Goal: Task Accomplishment & Management: Use online tool/utility

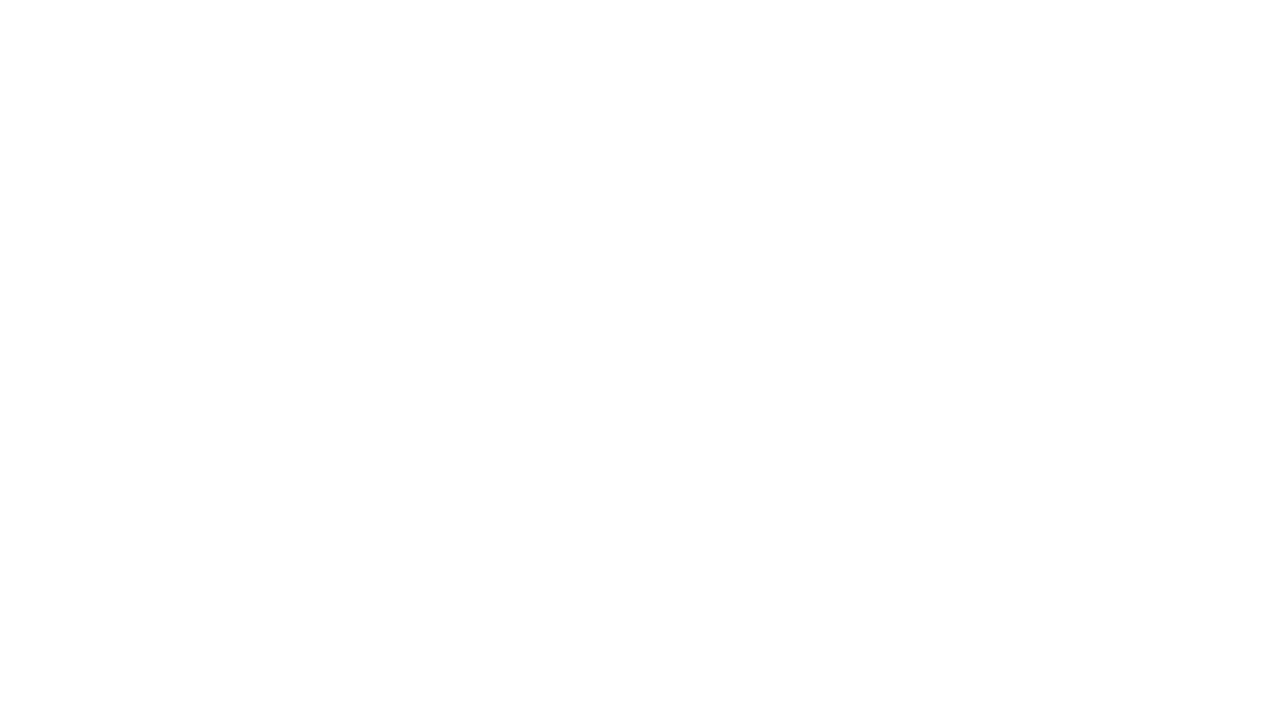
type input "**********"
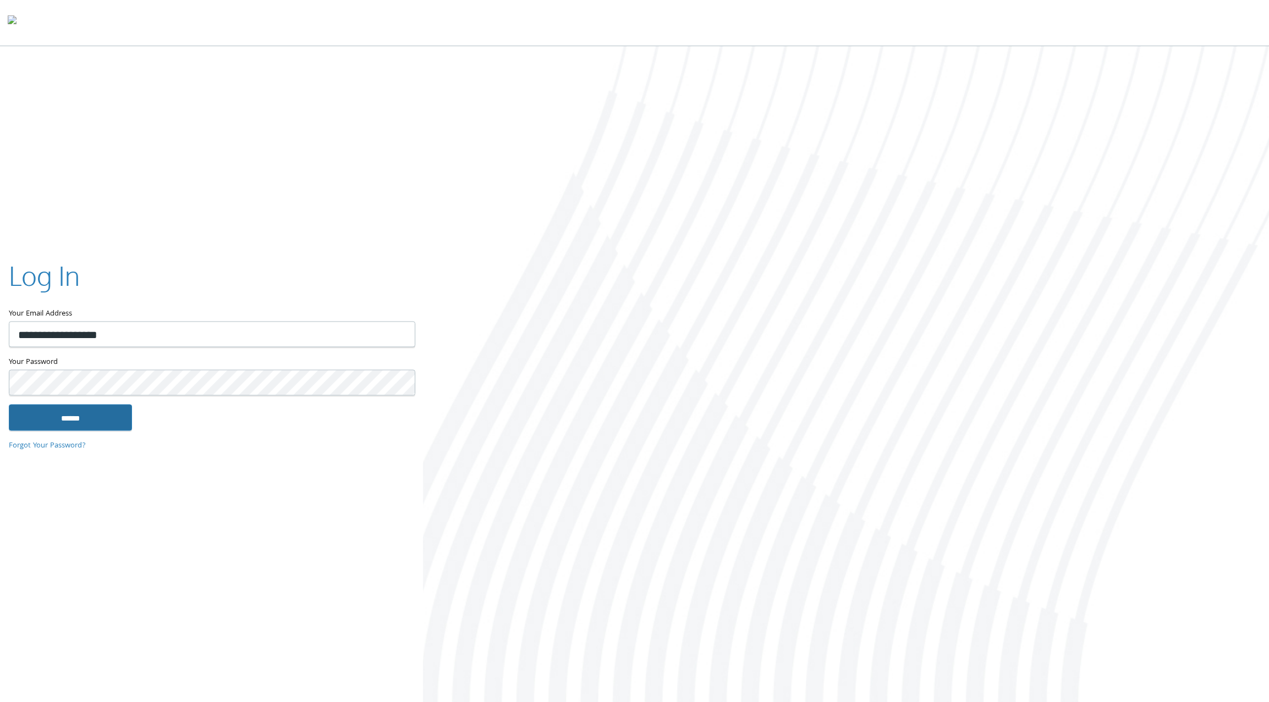
click at [67, 416] on input "******" at bounding box center [70, 417] width 123 height 26
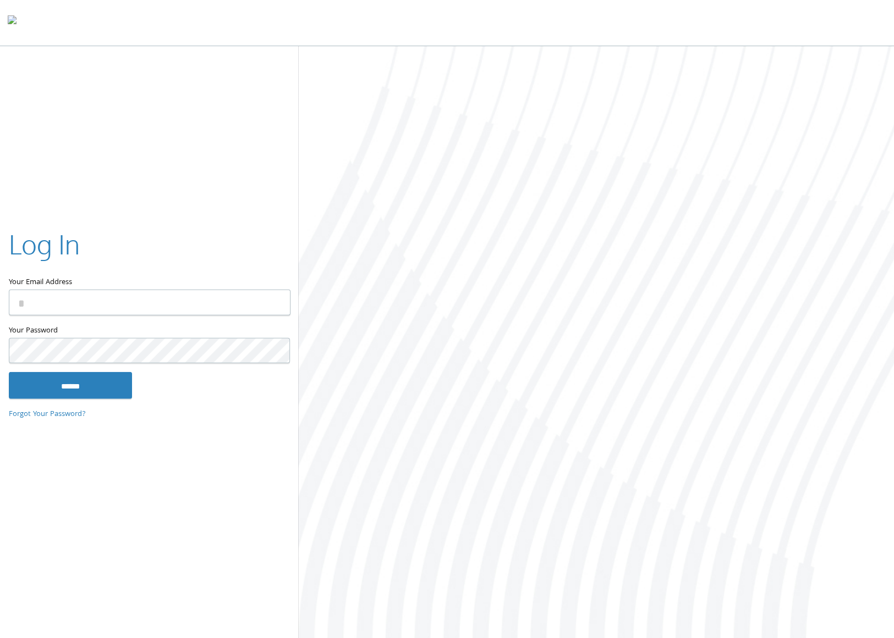
type input "**********"
click at [69, 383] on input "******" at bounding box center [70, 385] width 123 height 26
